Goal: Information Seeking & Learning: Learn about a topic

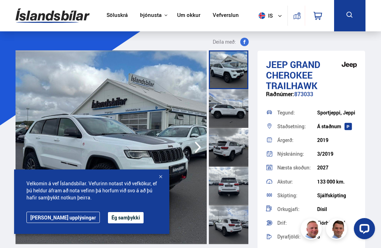
click at [108, 213] on button "Ég samþykki" at bounding box center [126, 217] width 36 height 11
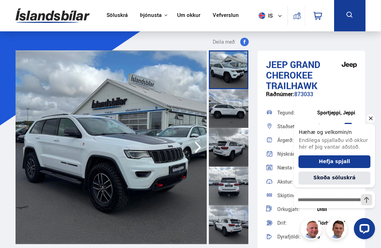
click at [357, 177] on button "Skoða söluskrá" at bounding box center [335, 178] width 72 height 13
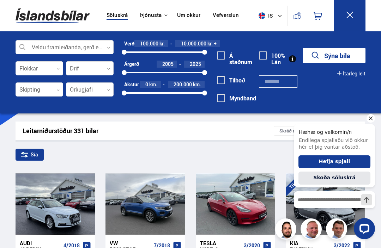
click at [372, 123] on icon "Hide greeting" at bounding box center [371, 118] width 8 height 8
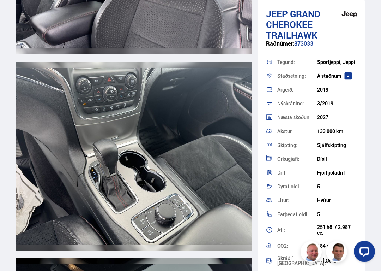
scroll to position [3568, 0]
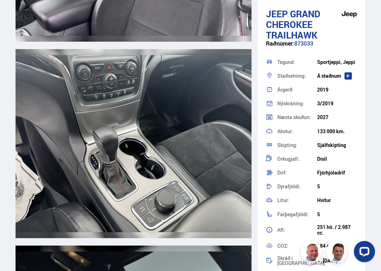
click at [126, 167] on img at bounding box center [134, 143] width 236 height 189
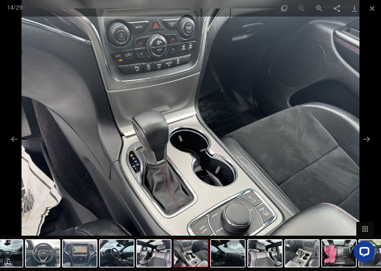
click at [19, 143] on button "Previous slide" at bounding box center [14, 139] width 15 height 14
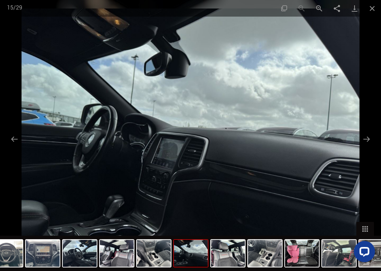
click at [367, 137] on button "Next slide" at bounding box center [366, 139] width 15 height 14
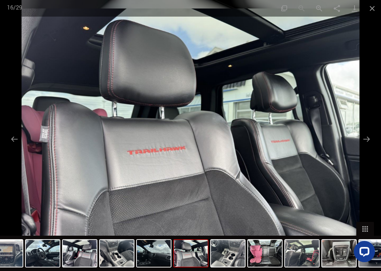
click at [365, 142] on button "Next slide" at bounding box center [366, 139] width 15 height 14
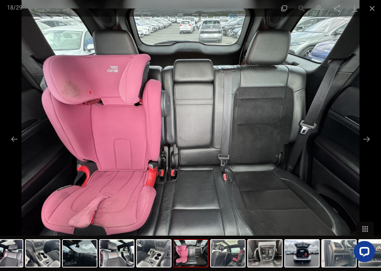
click at [365, 143] on button "Next slide" at bounding box center [366, 139] width 15 height 14
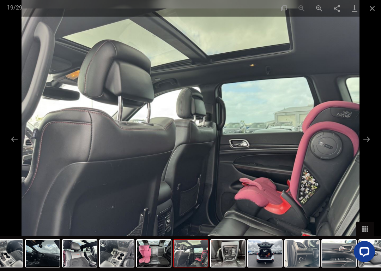
click at [15, 139] on button "Previous slide" at bounding box center [14, 139] width 15 height 14
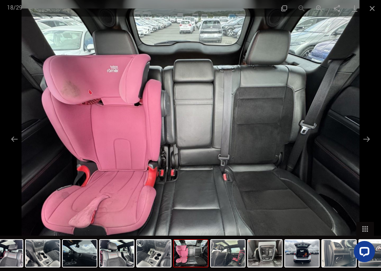
click at [18, 139] on button "Previous slide" at bounding box center [14, 139] width 15 height 14
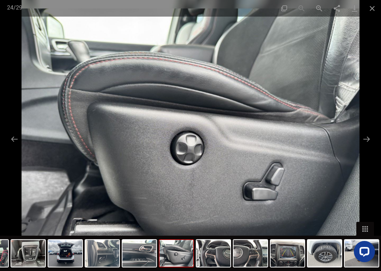
click at [368, 143] on button "Next slide" at bounding box center [366, 139] width 15 height 14
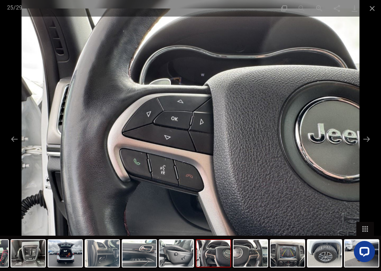
click at [366, 140] on button "Next slide" at bounding box center [366, 139] width 15 height 14
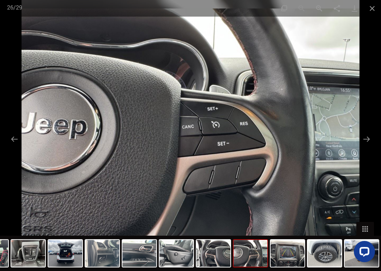
click at [367, 140] on button "Next slide" at bounding box center [366, 139] width 15 height 14
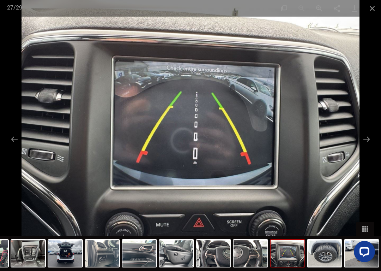
click at [365, 140] on button "Next slide" at bounding box center [366, 139] width 15 height 14
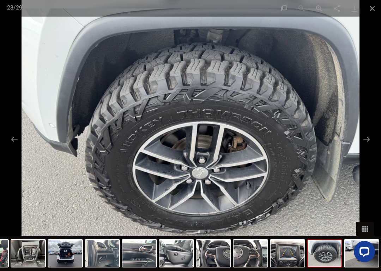
click at [369, 140] on button "Next slide" at bounding box center [366, 139] width 15 height 14
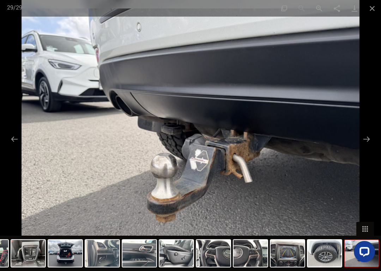
click at [366, 140] on button "Next slide" at bounding box center [366, 139] width 15 height 14
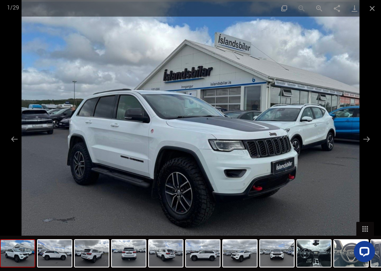
click at [376, 7] on button "Close gallery" at bounding box center [372, 8] width 18 height 17
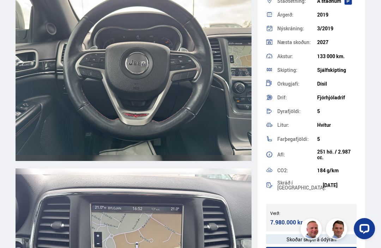
scroll to position [2854, 0]
